Goal: Complete application form: Complete application form

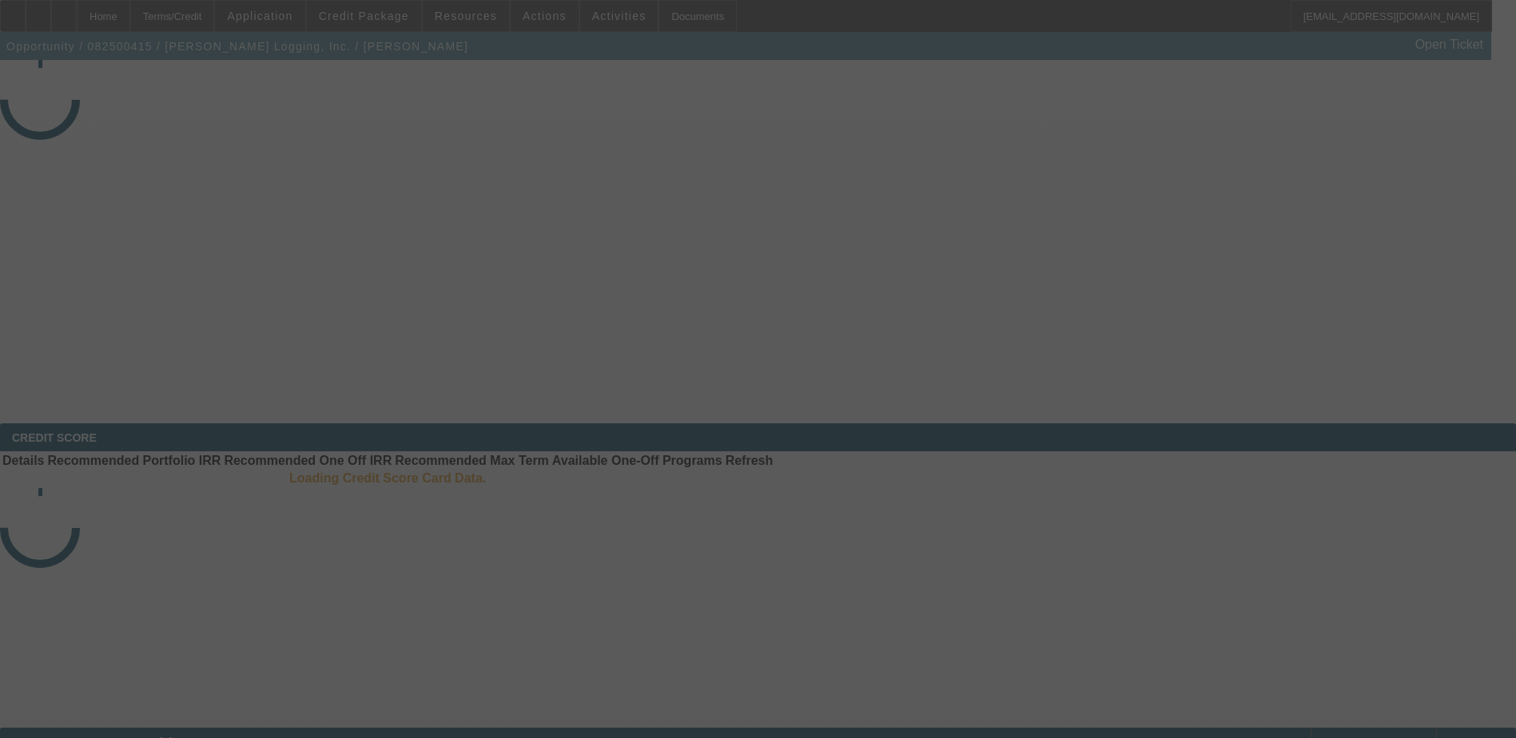
select select "3"
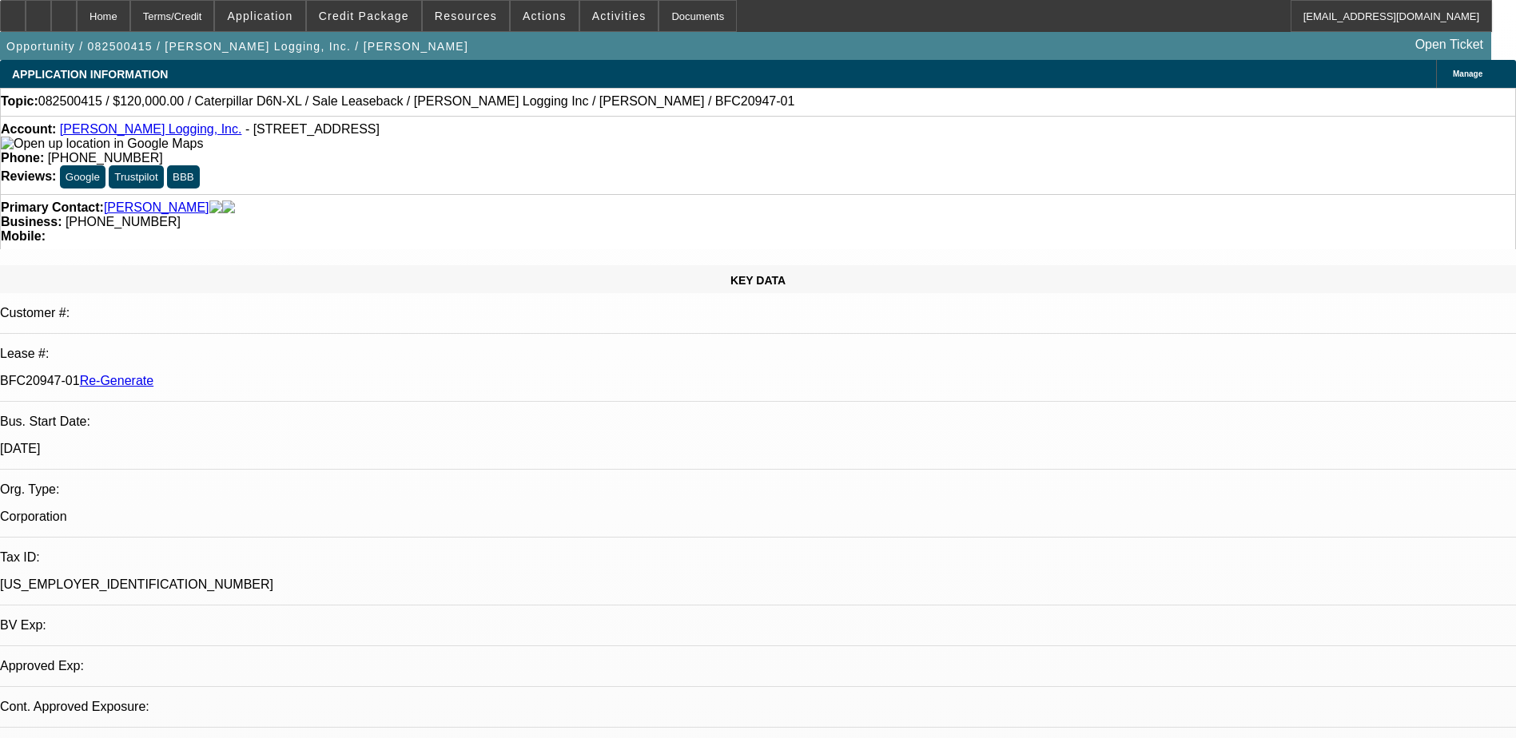
select select "0"
select select "2"
select select "0"
select select "1"
select select "2"
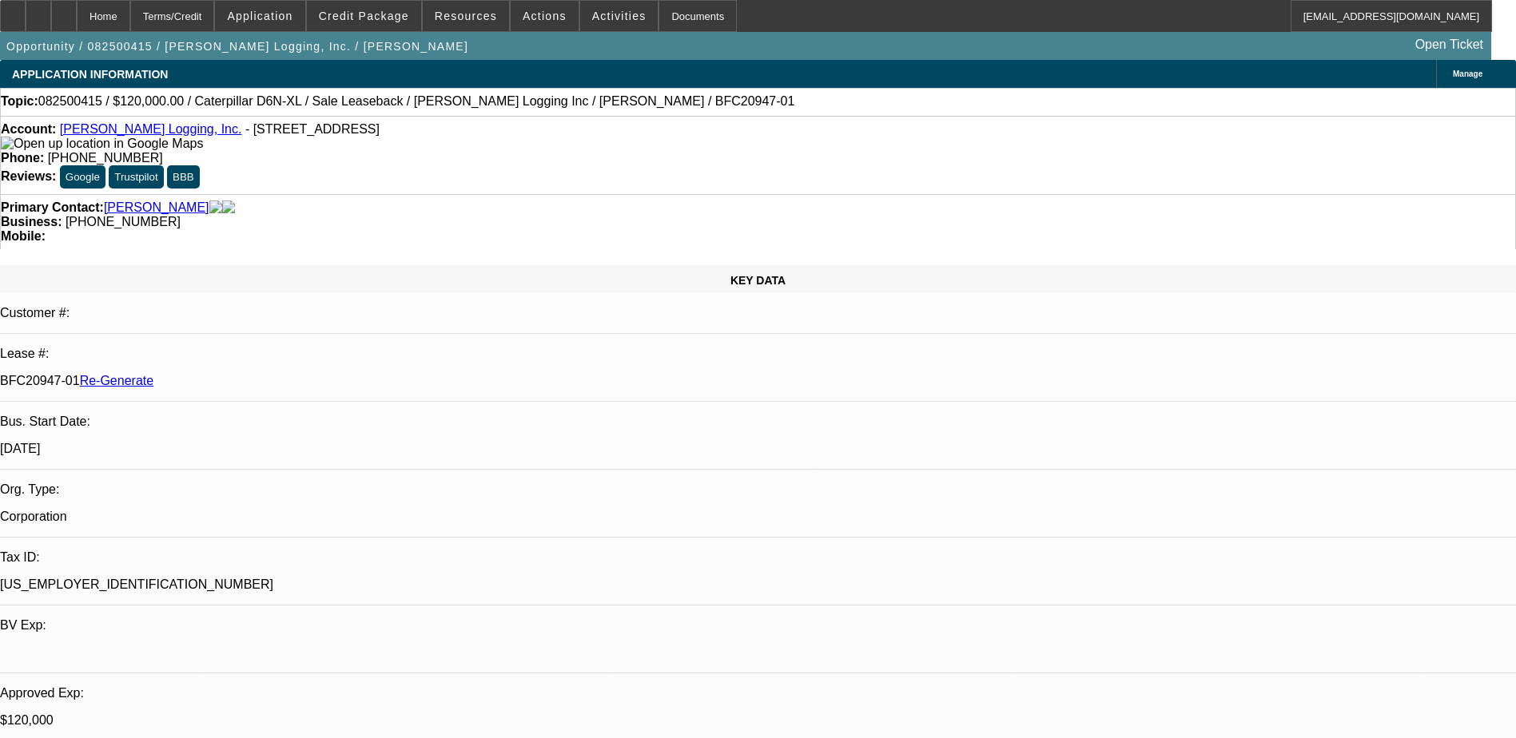
select select "6"
click at [660, 26] on div "Documents" at bounding box center [697, 16] width 78 height 32
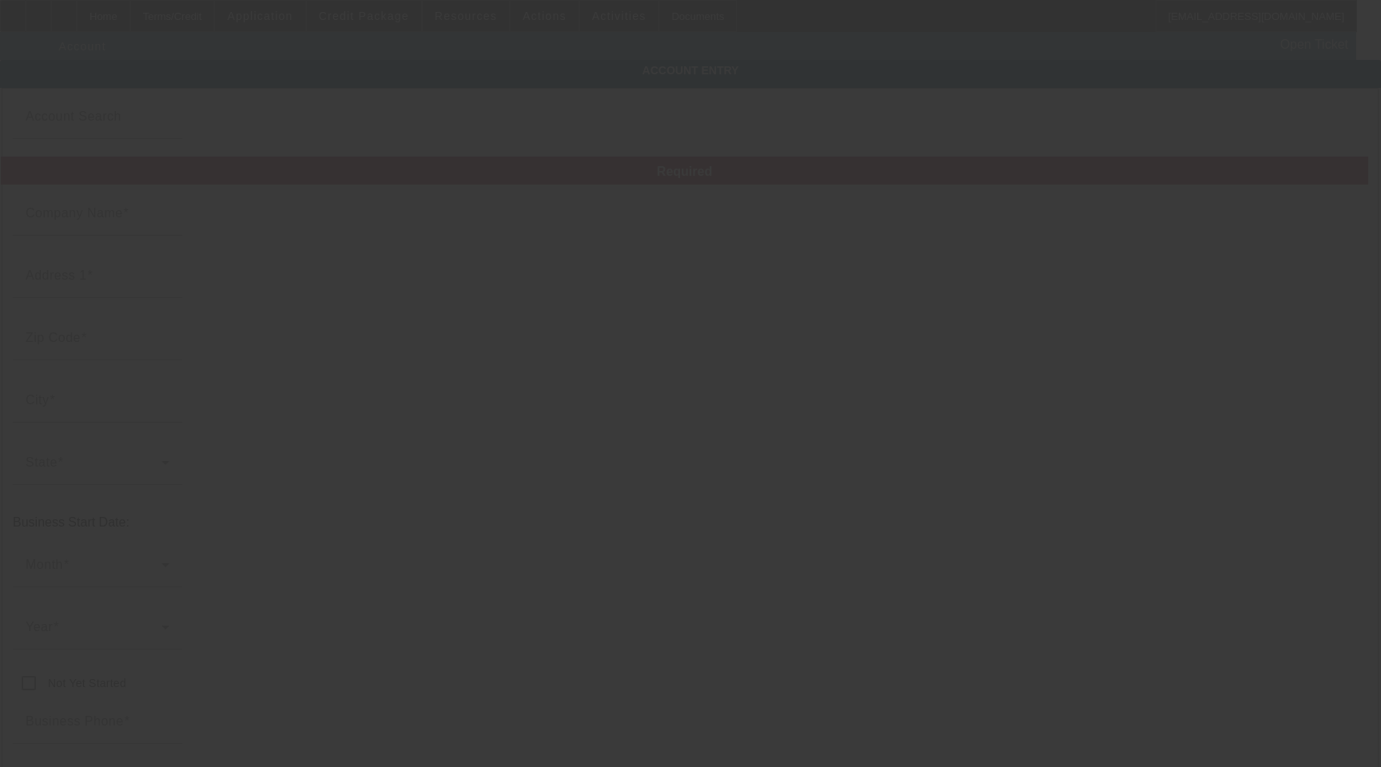
type input "[PERSON_NAME] Logging, Inc."
type input "[STREET_ADDRESS]"
type input "37051"
type input "Cumberland Furnace"
type input "[PHONE_NUMBER]"
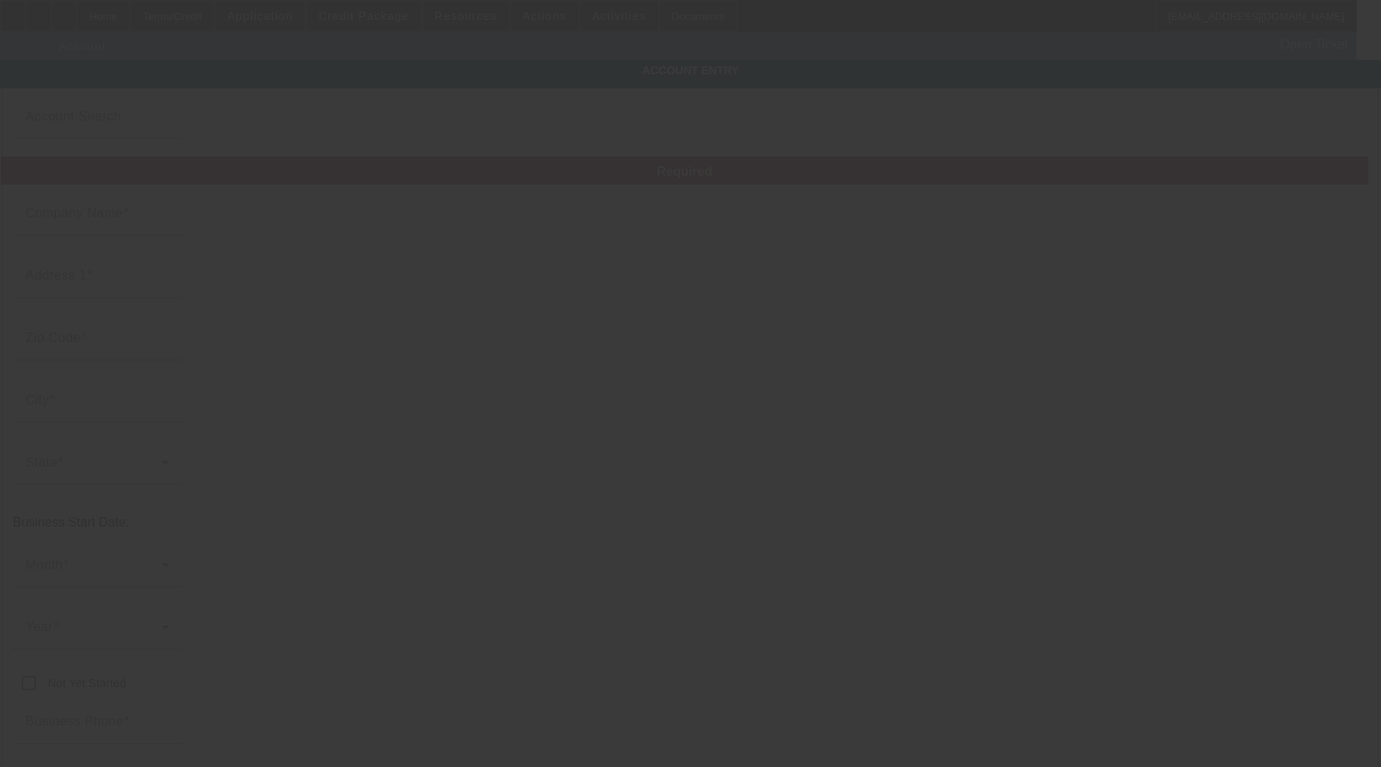
type input "[EMAIL_ADDRESS][DOMAIN_NAME]"
type input "[PERSON_NAME]"
type input "[US_EMPLOYER_IDENTIFICATION_NUMBER]"
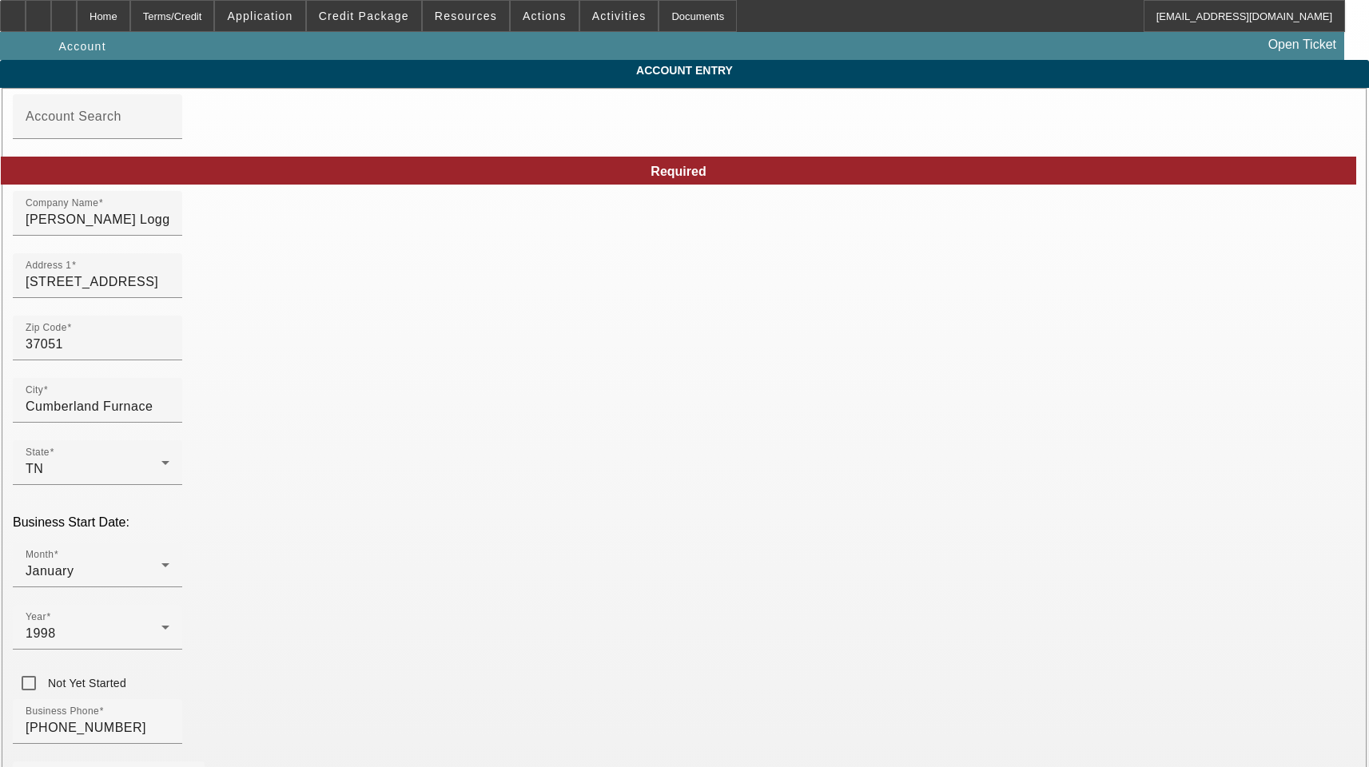
type input "[DATE]"
type input "Ascentium Capital LLC"
drag, startPoint x: 795, startPoint y: 364, endPoint x: 423, endPoint y: 364, distance: 372.4
